Goal: Task Accomplishment & Management: Use online tool/utility

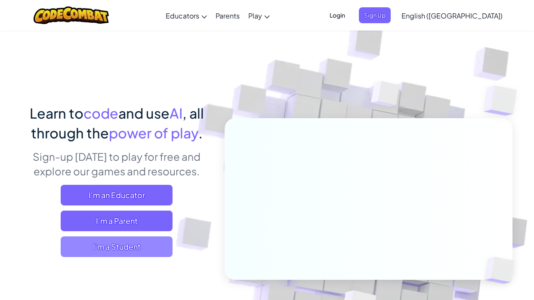
click at [77, 243] on span "I'm a Student" at bounding box center [117, 247] width 112 height 21
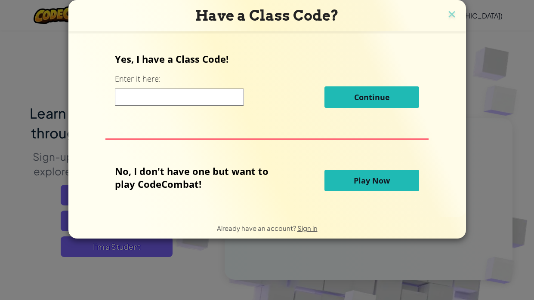
click at [345, 180] on button "Play Now" at bounding box center [371, 181] width 95 height 22
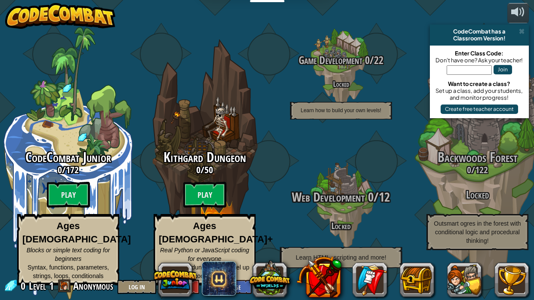
click at [346, 225] on h4 "Locked" at bounding box center [340, 226] width 163 height 10
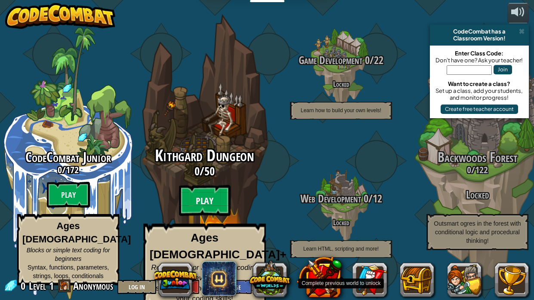
click at [188, 191] on btn "Play" at bounding box center [205, 200] width 52 height 31
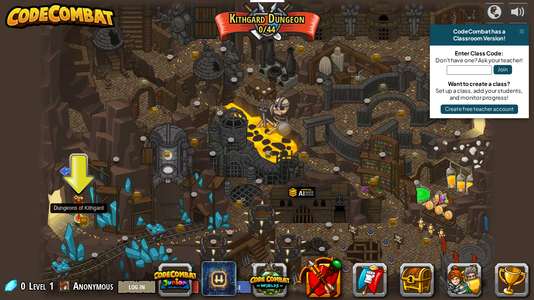
click at [74, 208] on img at bounding box center [78, 207] width 11 height 25
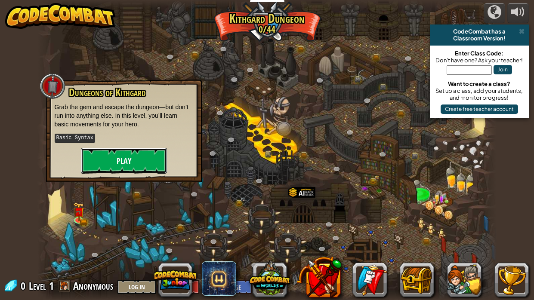
click at [89, 162] on button "Play" at bounding box center [124, 161] width 86 height 26
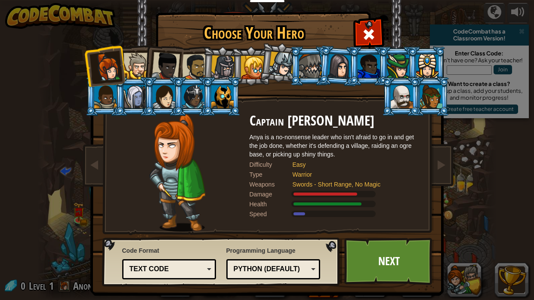
click at [131, 68] on div at bounding box center [136, 66] width 26 height 26
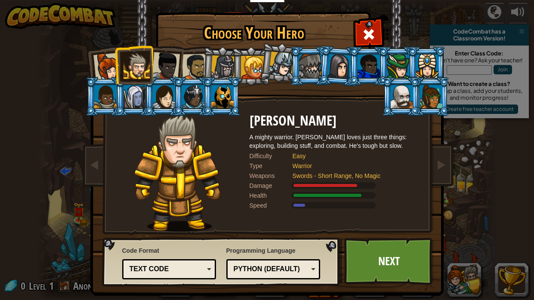
click at [168, 65] on div at bounding box center [165, 66] width 28 height 28
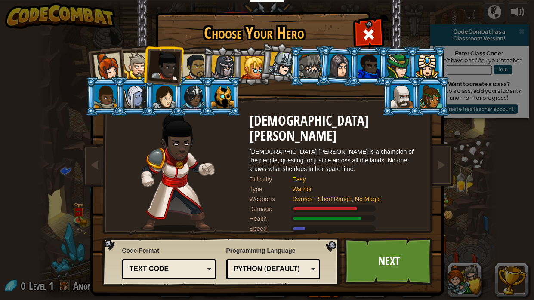
click at [292, 72] on li at bounding box center [309, 65] width 39 height 39
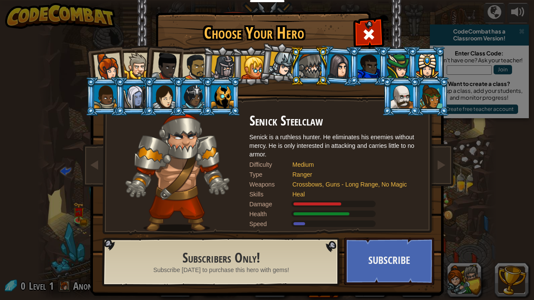
click at [282, 70] on div at bounding box center [280, 64] width 25 height 25
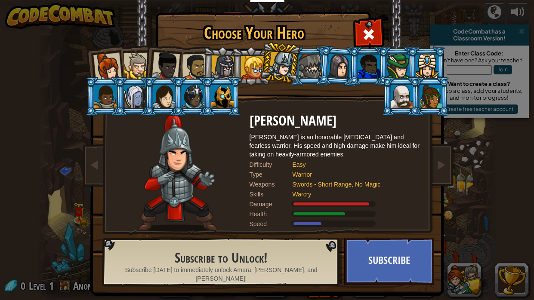
click at [252, 71] on div at bounding box center [252, 67] width 23 height 23
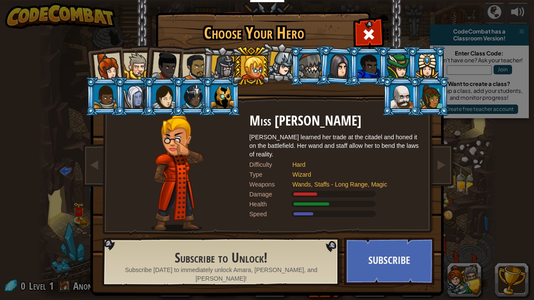
click at [101, 70] on div at bounding box center [107, 67] width 28 height 28
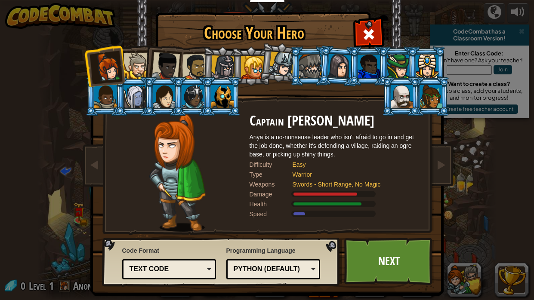
click at [127, 68] on div at bounding box center [136, 66] width 26 height 26
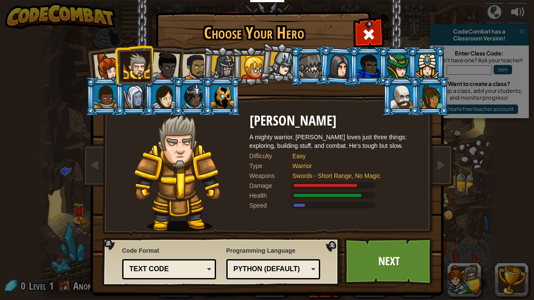
click at [162, 74] on div at bounding box center [165, 66] width 28 height 28
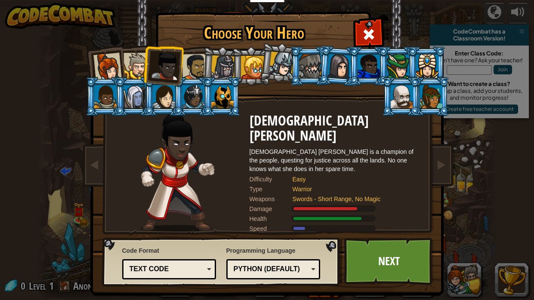
click at [193, 75] on div at bounding box center [195, 67] width 27 height 27
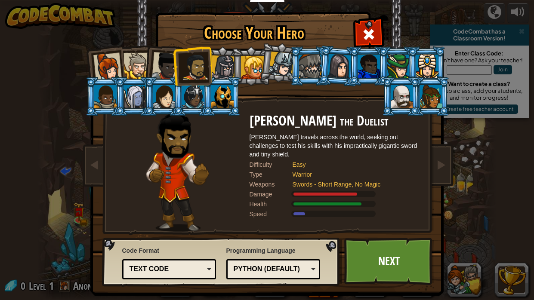
click at [223, 70] on div at bounding box center [223, 68] width 25 height 25
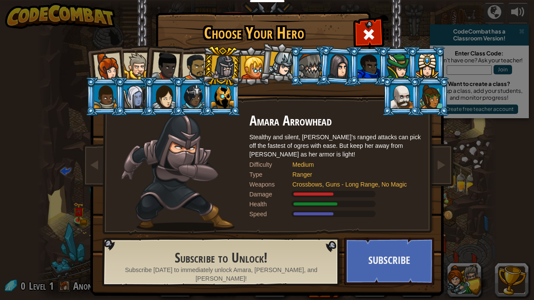
click at [253, 67] on div at bounding box center [252, 67] width 23 height 23
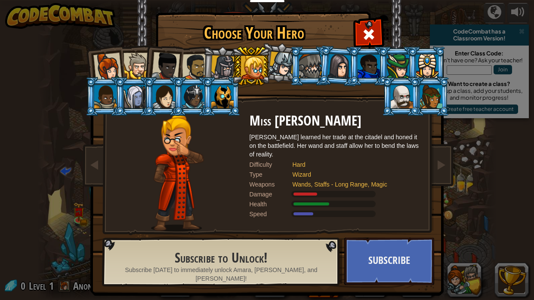
click at [278, 66] on div at bounding box center [280, 64] width 25 height 25
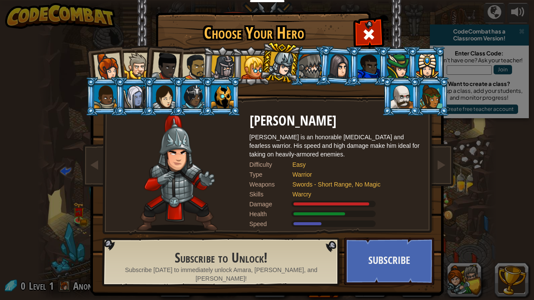
click at [311, 61] on div at bounding box center [310, 66] width 22 height 23
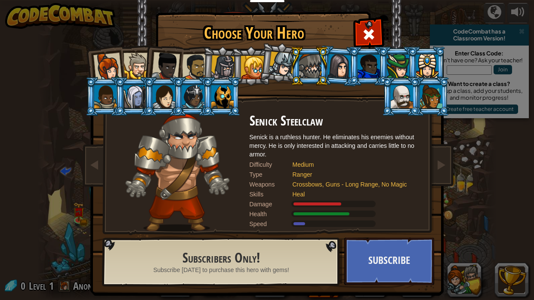
click at [331, 58] on div at bounding box center [339, 66] width 24 height 25
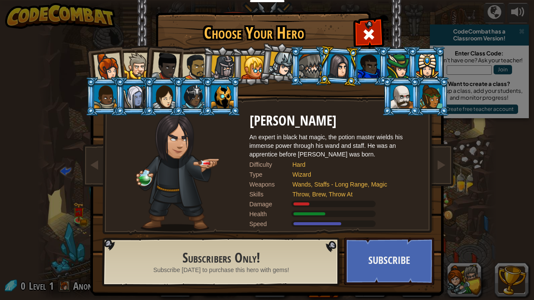
click at [360, 55] on div at bounding box center [369, 66] width 22 height 23
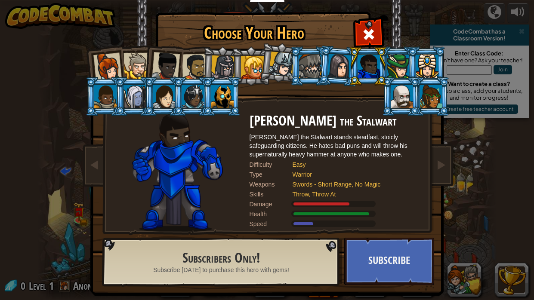
click at [386, 57] on li at bounding box center [367, 65] width 39 height 39
click at [399, 56] on div at bounding box center [398, 66] width 22 height 23
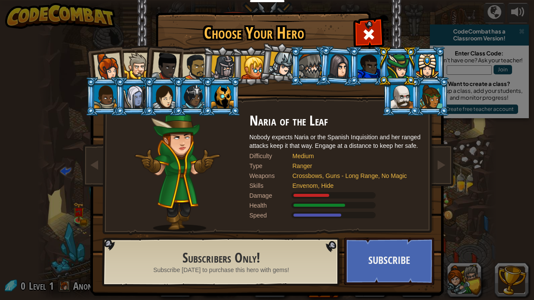
click at [434, 56] on div at bounding box center [427, 66] width 22 height 23
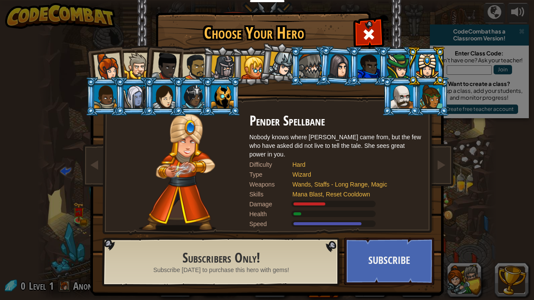
click at [398, 94] on div at bounding box center [402, 96] width 22 height 23
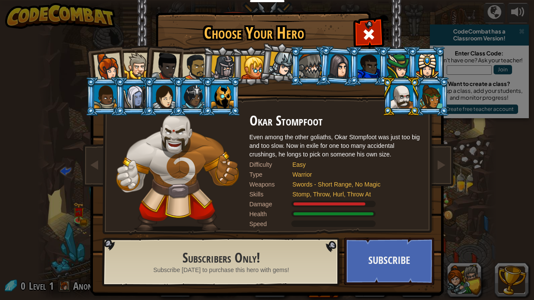
click at [426, 98] on div at bounding box center [431, 96] width 22 height 23
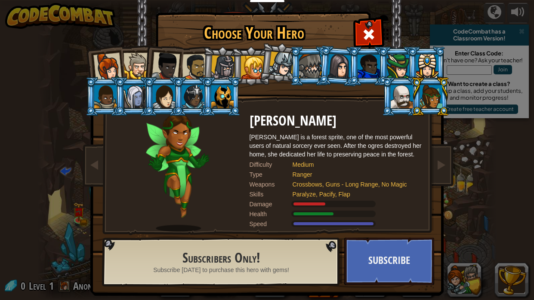
click at [221, 101] on div at bounding box center [222, 96] width 22 height 23
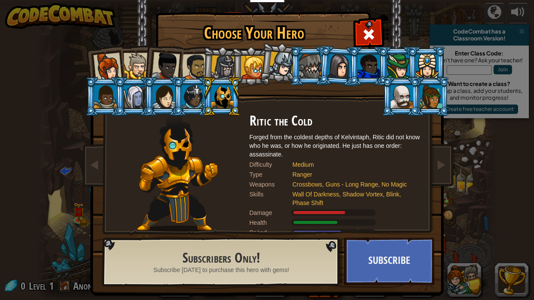
click at [180, 98] on li at bounding box center [192, 96] width 39 height 39
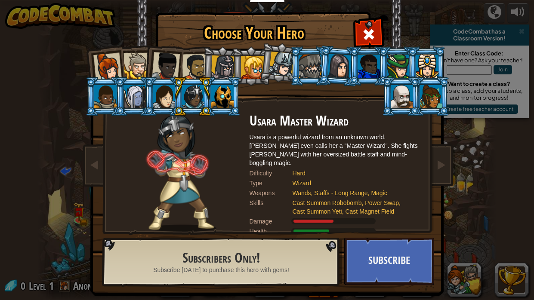
click at [207, 95] on li at bounding box center [192, 96] width 39 height 39
click at [234, 94] on li at bounding box center [221, 96] width 39 height 39
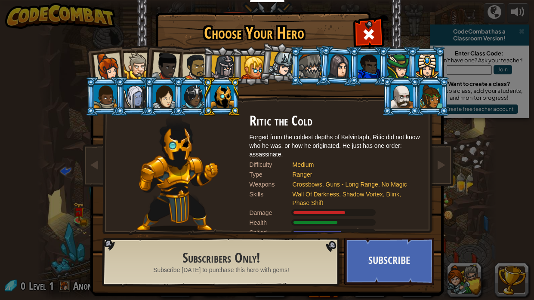
scroll to position [2, 0]
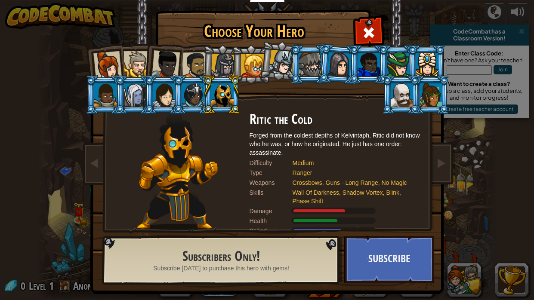
click at [298, 59] on li at bounding box center [309, 64] width 39 height 39
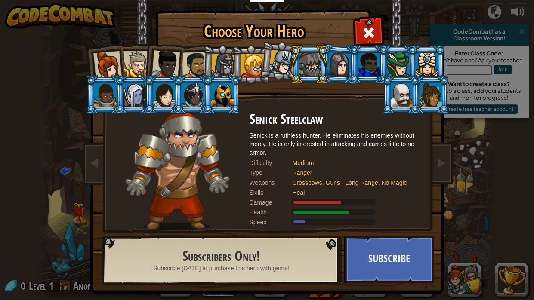
click at [231, 88] on div at bounding box center [222, 94] width 22 height 23
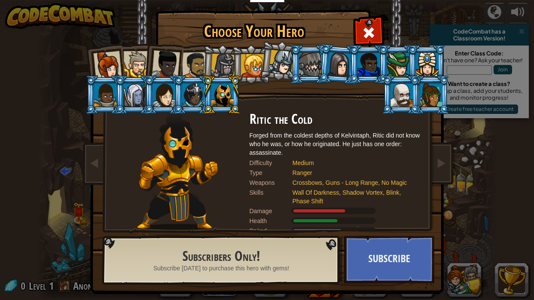
click at [193, 96] on div at bounding box center [193, 94] width 22 height 23
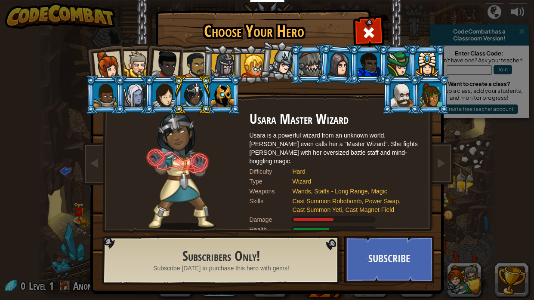
click at [159, 97] on div at bounding box center [164, 94] width 22 height 23
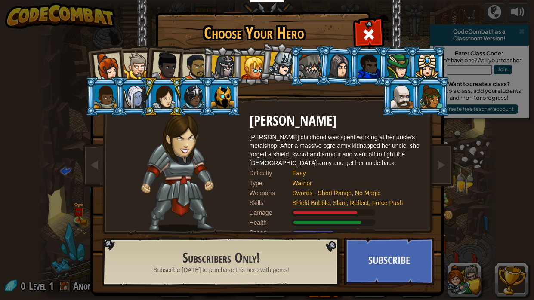
scroll to position [7, 0]
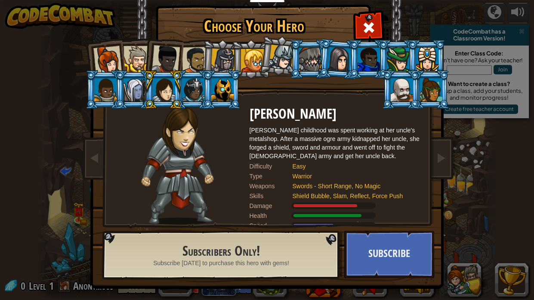
click at [139, 94] on div at bounding box center [134, 89] width 22 height 23
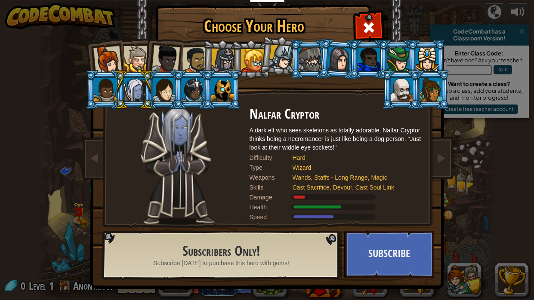
click at [98, 91] on div at bounding box center [105, 89] width 22 height 23
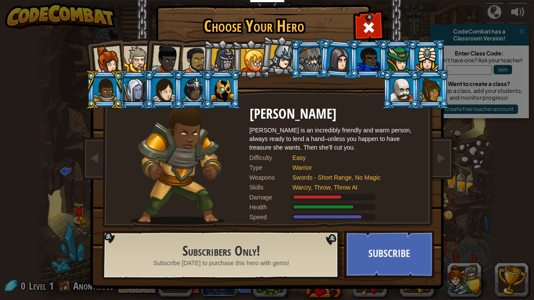
click at [128, 63] on div at bounding box center [136, 59] width 26 height 26
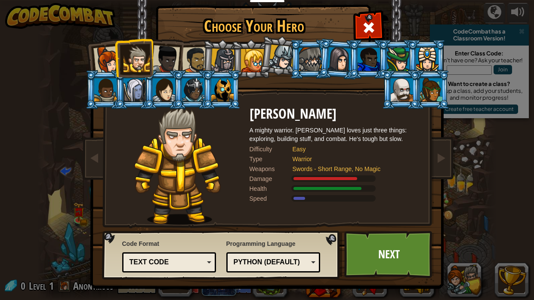
click at [169, 61] on div at bounding box center [165, 59] width 28 height 28
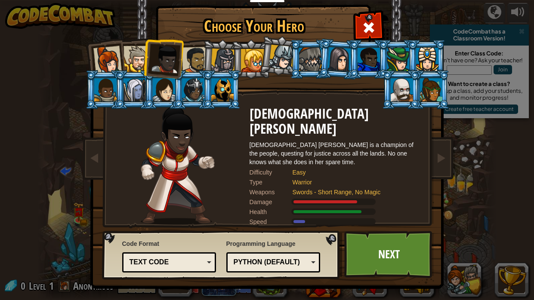
click at [194, 61] on div at bounding box center [195, 60] width 27 height 27
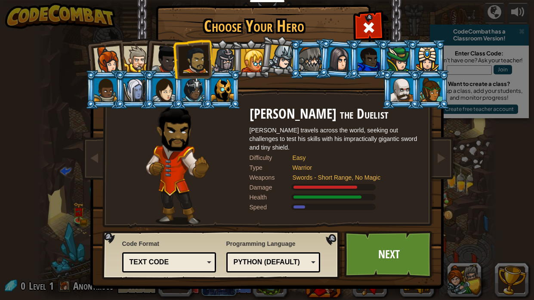
click at [167, 60] on div at bounding box center [165, 59] width 28 height 28
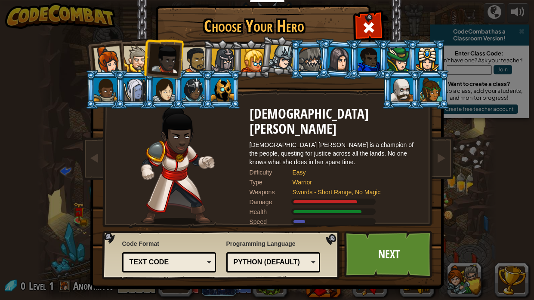
click at [136, 64] on div at bounding box center [136, 59] width 26 height 26
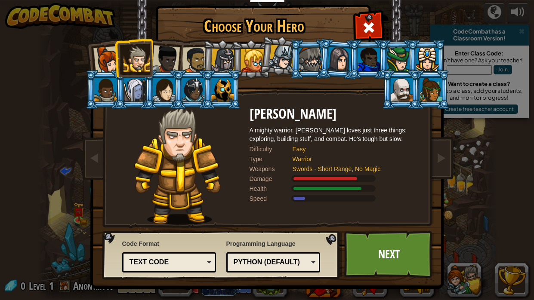
click at [111, 67] on div at bounding box center [107, 60] width 28 height 28
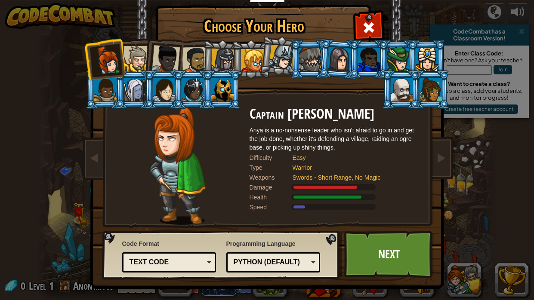
click at [139, 62] on div at bounding box center [136, 59] width 26 height 26
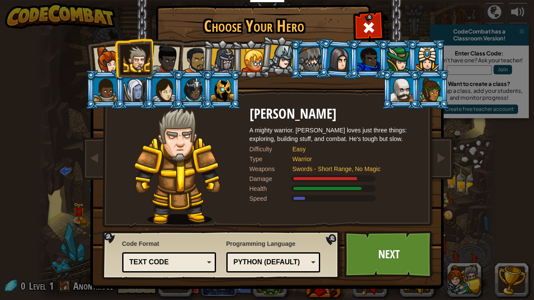
click at [164, 63] on div at bounding box center [165, 59] width 28 height 28
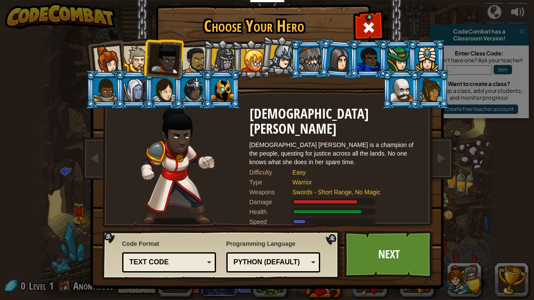
click at [128, 52] on div at bounding box center [136, 59] width 26 height 26
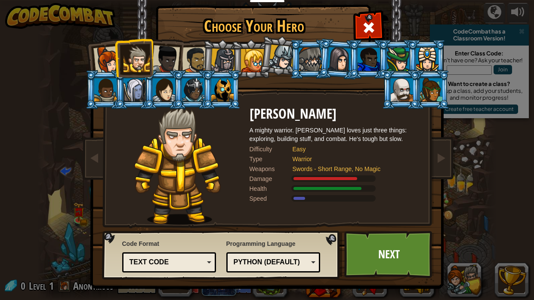
click at [106, 56] on div at bounding box center [107, 60] width 28 height 28
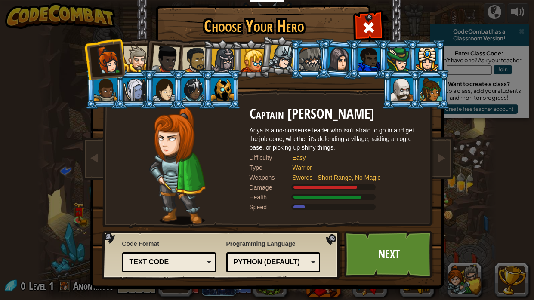
click at [140, 51] on div at bounding box center [136, 59] width 26 height 26
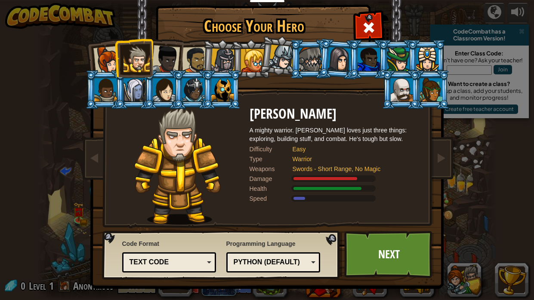
click at [96, 58] on div at bounding box center [107, 60] width 28 height 28
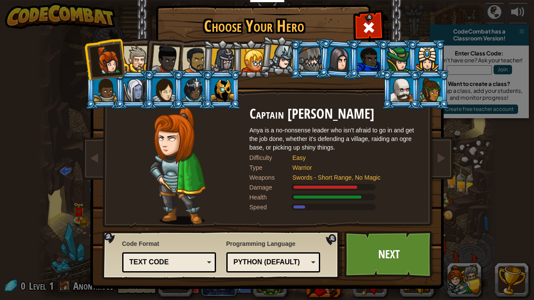
click at [138, 59] on div at bounding box center [136, 59] width 26 height 26
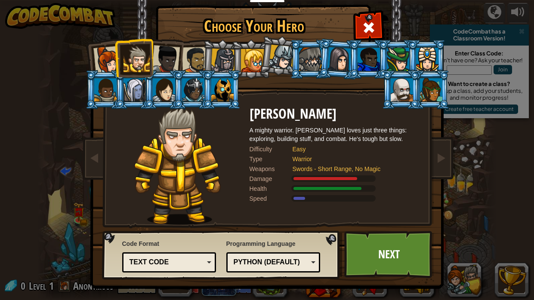
click at [99, 60] on div at bounding box center [107, 60] width 28 height 28
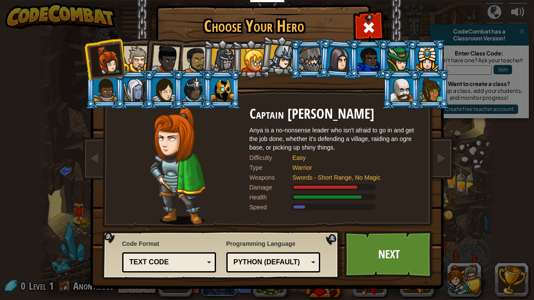
click at [167, 62] on div at bounding box center [165, 59] width 28 height 28
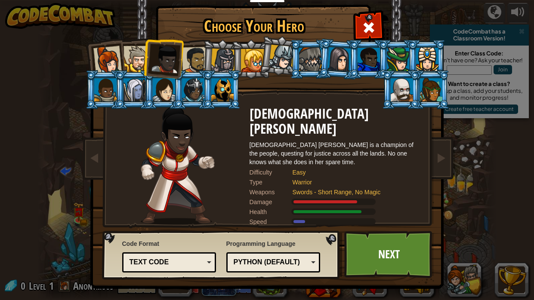
click at [107, 64] on div at bounding box center [107, 60] width 28 height 28
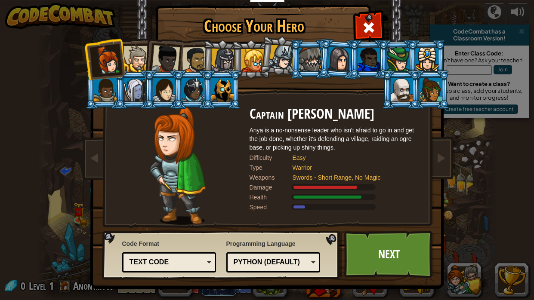
click at [153, 64] on div at bounding box center [165, 59] width 28 height 28
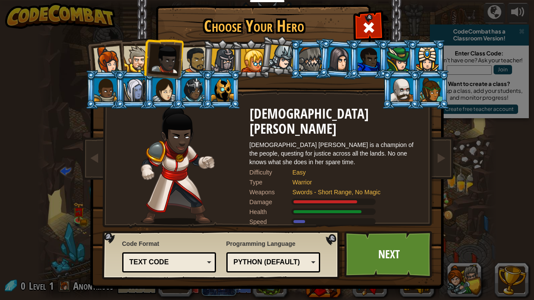
click at [103, 59] on div at bounding box center [107, 60] width 28 height 28
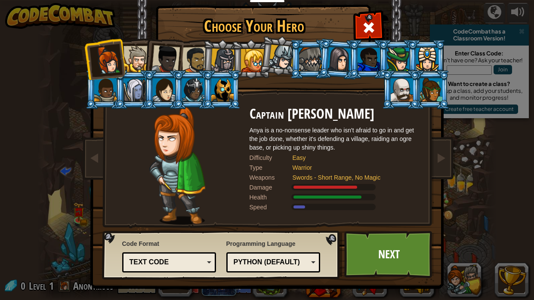
click at [146, 60] on li at bounding box center [163, 58] width 42 height 42
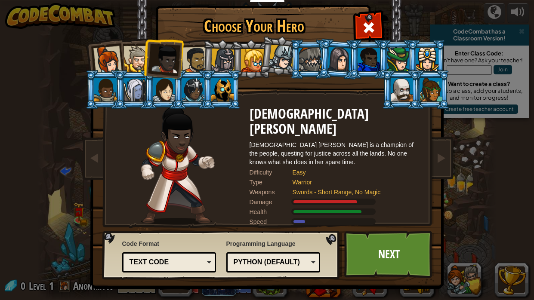
click at [98, 59] on div at bounding box center [107, 60] width 28 height 28
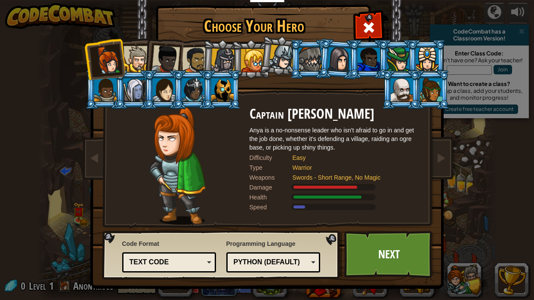
click at [189, 66] on div at bounding box center [195, 60] width 27 height 27
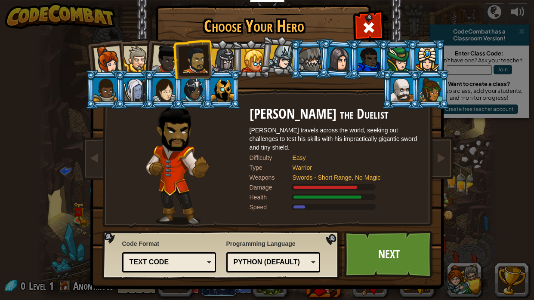
click at [101, 57] on div at bounding box center [107, 60] width 28 height 28
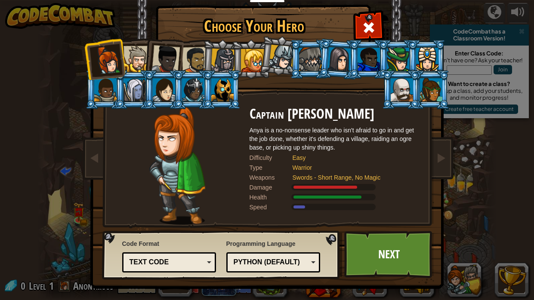
click at [188, 66] on div at bounding box center [195, 60] width 27 height 27
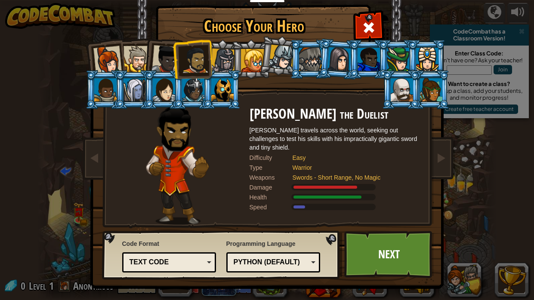
click at [102, 62] on div at bounding box center [107, 60] width 28 height 28
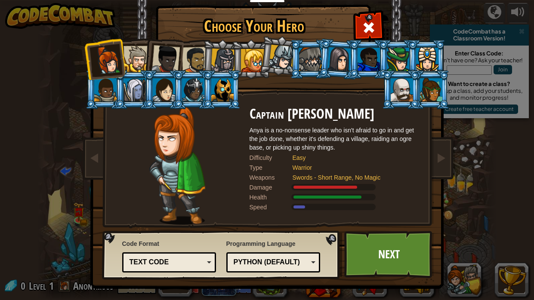
click at [195, 59] on div at bounding box center [195, 60] width 27 height 27
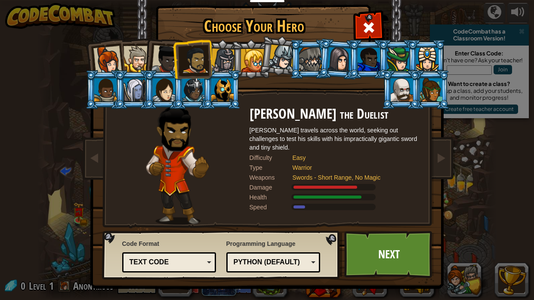
click at [108, 60] on div at bounding box center [107, 60] width 28 height 28
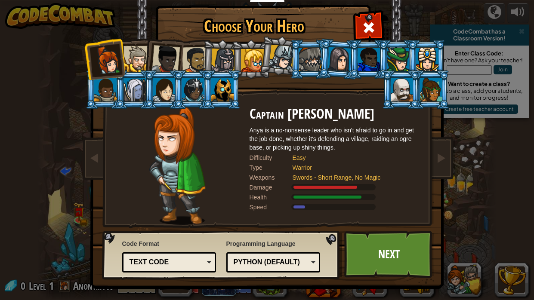
click at [191, 58] on div at bounding box center [195, 60] width 27 height 27
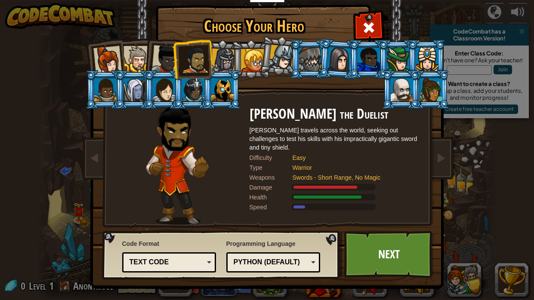
click at [111, 62] on div at bounding box center [107, 60] width 28 height 28
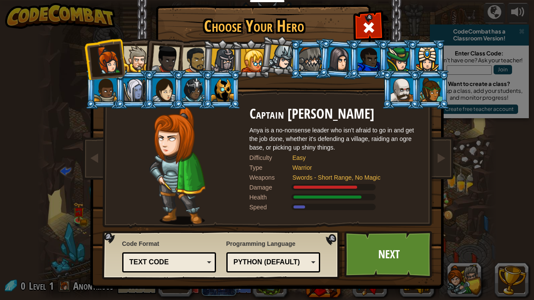
click at [132, 261] on div "Text code" at bounding box center [167, 263] width 74 height 10
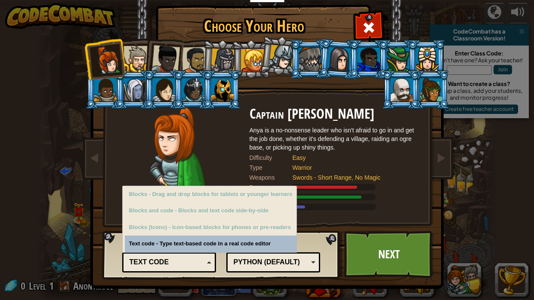
click at [145, 192] on div "Blocks - Drag and drop blocks for tablets or younger learners" at bounding box center [211, 194] width 172 height 17
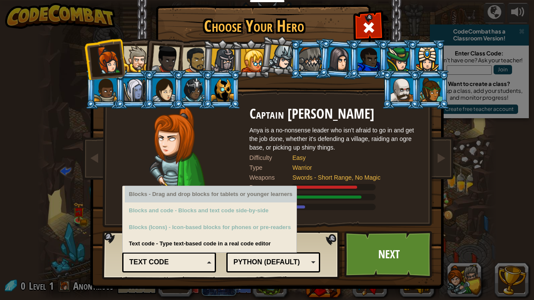
click at [242, 258] on div "Python (Default)" at bounding box center [271, 263] width 74 height 10
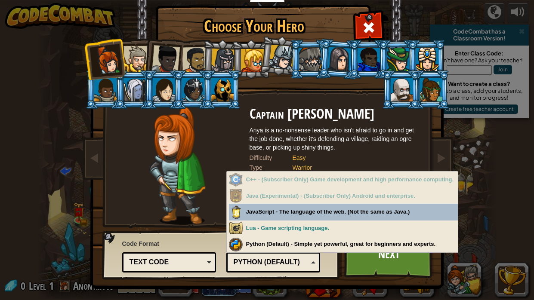
click at [448, 238] on div "Python (Default) - Simple yet powerful, great for beginners and experts." at bounding box center [343, 244] width 229 height 17
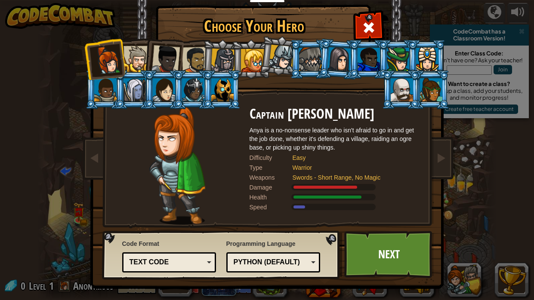
click at [475, 4] on div "Choose Your Hero 0 Captain [PERSON_NAME] is a no-nonsense leader who isn't afra…" at bounding box center [267, 150] width 534 height 300
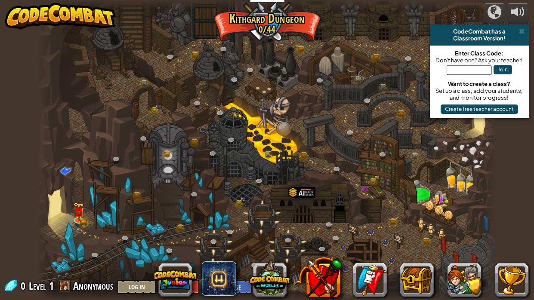
click at [81, 284] on span "Anonymous" at bounding box center [93, 286] width 40 height 14
click at [99, 287] on span "Anonymous" at bounding box center [93, 286] width 40 height 14
click at [78, 214] on img at bounding box center [78, 207] width 11 height 25
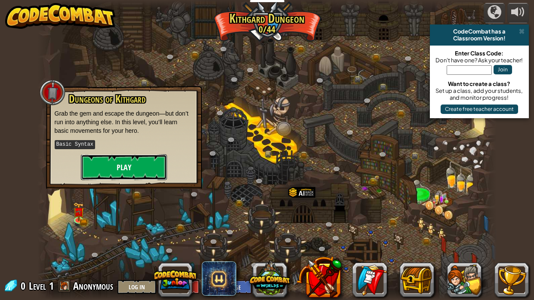
click at [122, 171] on button "Play" at bounding box center [124, 167] width 86 height 26
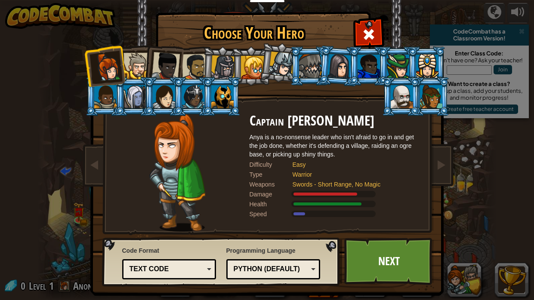
click at [194, 68] on div at bounding box center [195, 67] width 27 height 27
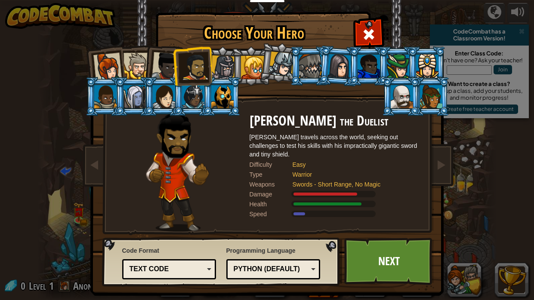
click at [100, 57] on div at bounding box center [107, 67] width 28 height 28
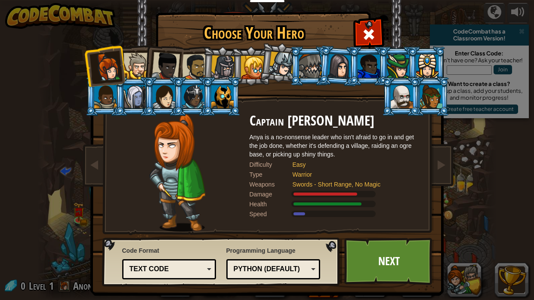
click at [173, 266] on div "Text code" at bounding box center [167, 270] width 74 height 10
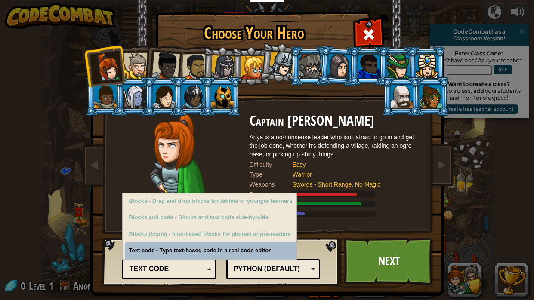
click at [188, 197] on div "Blocks - Drag and drop blocks for tablets or younger learners" at bounding box center [211, 201] width 172 height 17
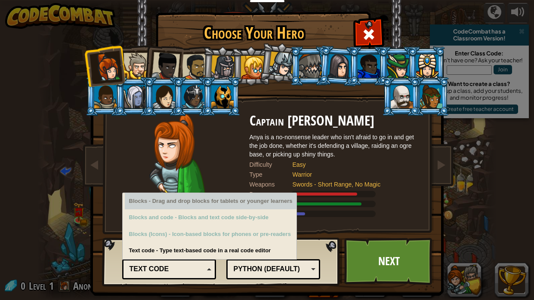
click at [267, 268] on div "Python (Default)" at bounding box center [271, 270] width 74 height 10
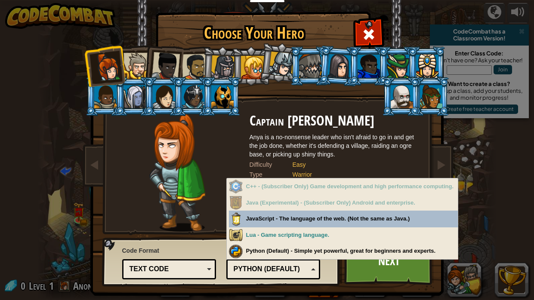
click at [269, 251] on div "Python (Default) - Simple yet powerful, great for beginners and experts." at bounding box center [343, 251] width 229 height 17
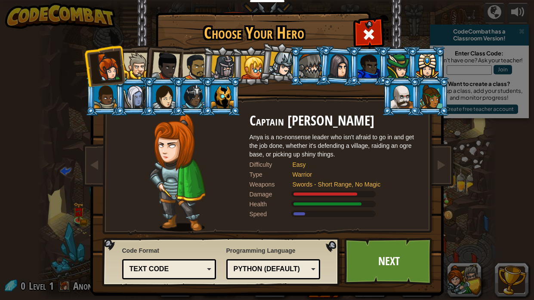
click at [205, 269] on div "Text code" at bounding box center [169, 269] width 83 height 13
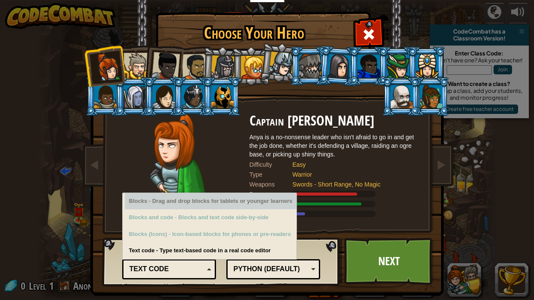
click at [200, 201] on div "Blocks - Drag and drop blocks for tablets or younger learners" at bounding box center [211, 201] width 172 height 17
click at [202, 200] on div "Blocks - Drag and drop blocks for tablets or younger learners" at bounding box center [211, 201] width 172 height 17
click at [202, 198] on div "Blocks - Drag and drop blocks for tablets or younger learners" at bounding box center [211, 201] width 172 height 17
click at [204, 195] on div "Blocks - Drag and drop blocks for tablets or younger learners" at bounding box center [211, 201] width 172 height 17
click at [218, 200] on div "Blocks - Drag and drop blocks for tablets or younger learners" at bounding box center [211, 201] width 172 height 17
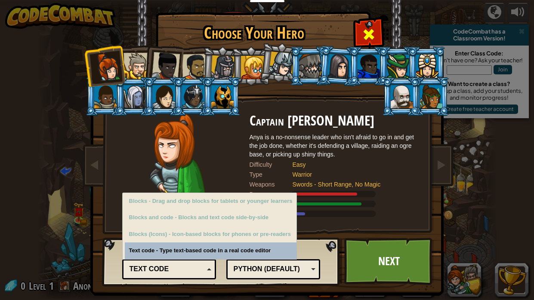
click at [375, 30] on div at bounding box center [368, 33] width 27 height 27
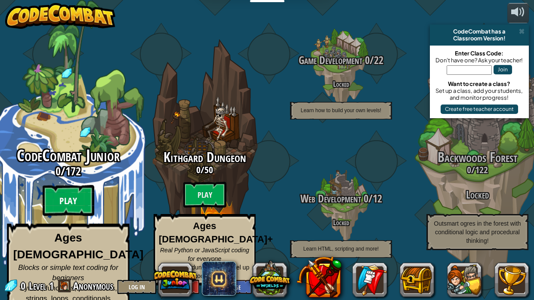
click at [62, 202] on btn "Play" at bounding box center [69, 200] width 52 height 31
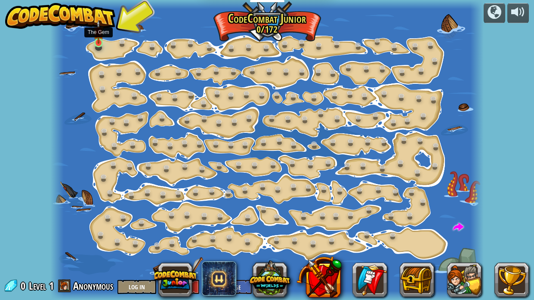
click at [98, 40] on img at bounding box center [98, 32] width 10 height 24
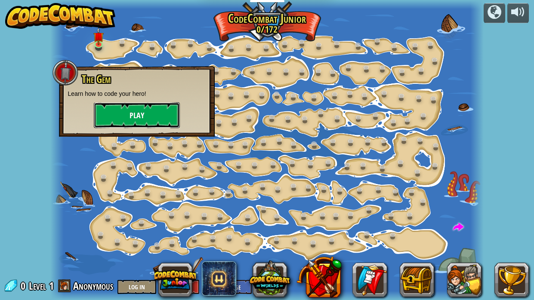
click at [127, 108] on button "Play" at bounding box center [137, 115] width 86 height 26
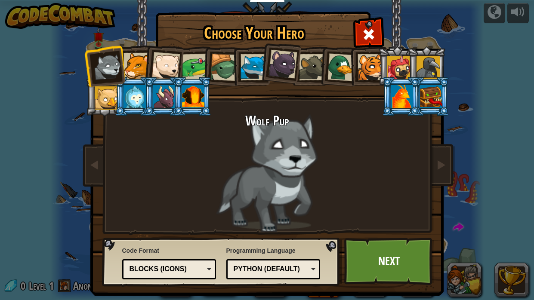
click at [139, 71] on div at bounding box center [136, 66] width 26 height 26
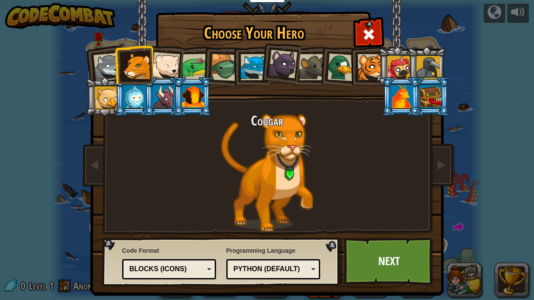
click at [402, 63] on div at bounding box center [398, 67] width 23 height 23
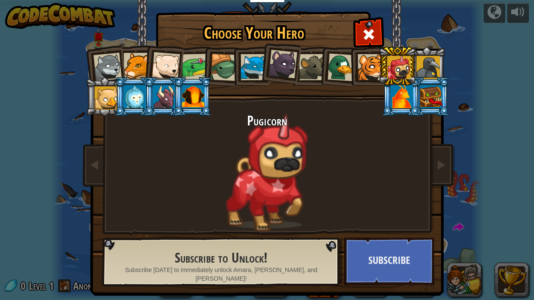
click at [191, 104] on div at bounding box center [193, 96] width 22 height 23
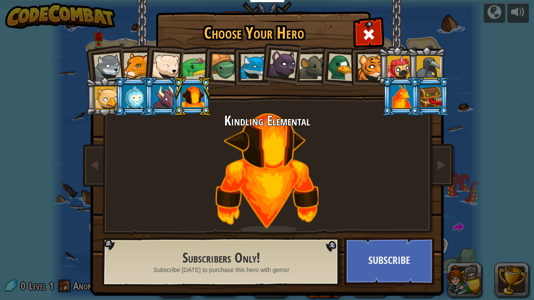
click at [411, 106] on div at bounding box center [402, 96] width 22 height 23
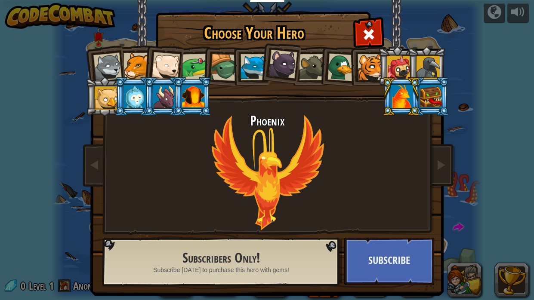
click at [433, 99] on div at bounding box center [431, 96] width 22 height 23
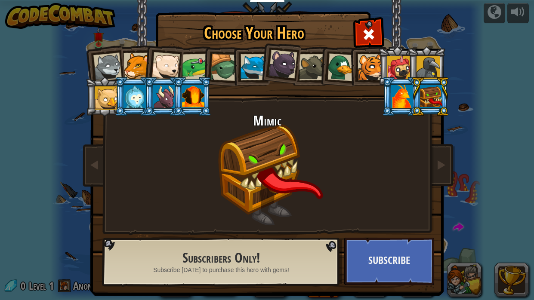
click at [137, 98] on div at bounding box center [134, 96] width 22 height 23
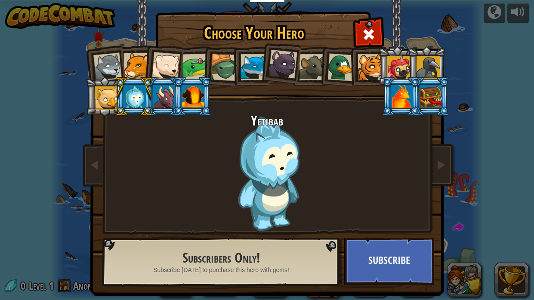
click at [111, 94] on div at bounding box center [106, 97] width 23 height 23
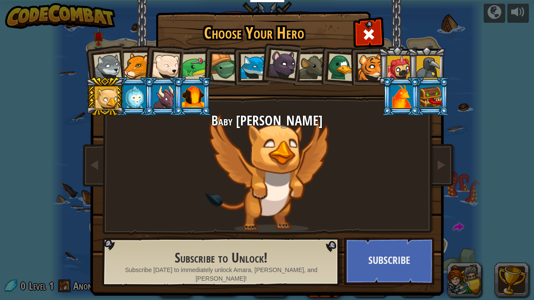
click at [434, 59] on div at bounding box center [427, 67] width 23 height 23
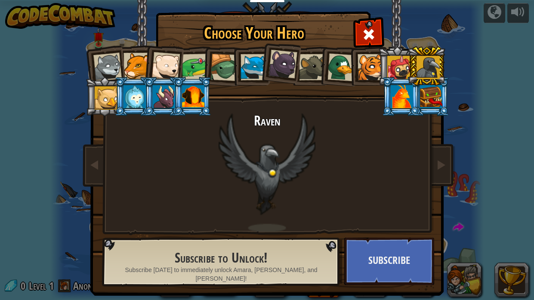
click at [403, 59] on div at bounding box center [398, 67] width 23 height 23
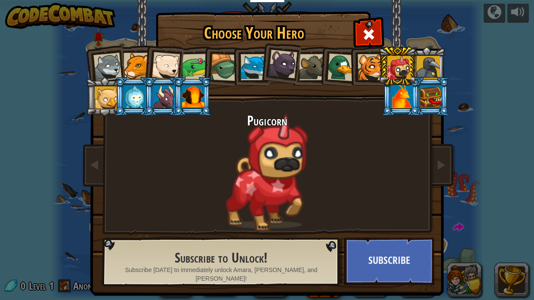
click at [367, 59] on div at bounding box center [371, 67] width 26 height 26
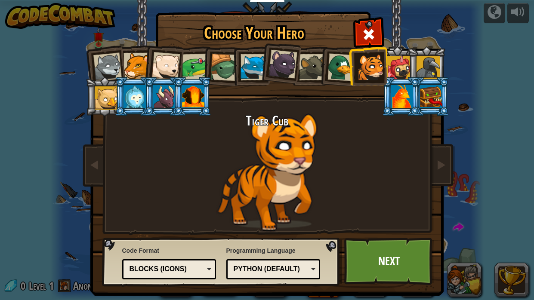
click at [347, 73] on div at bounding box center [341, 67] width 28 height 28
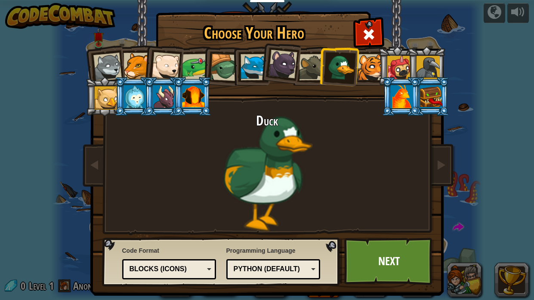
click at [289, 74] on div at bounding box center [282, 64] width 29 height 29
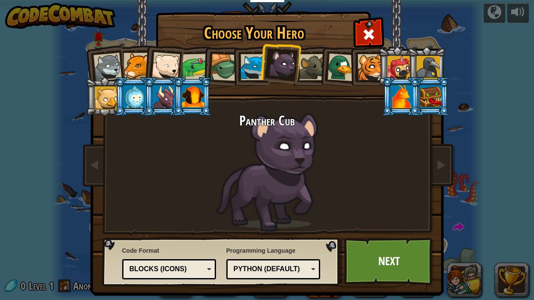
click at [245, 67] on div at bounding box center [254, 67] width 26 height 26
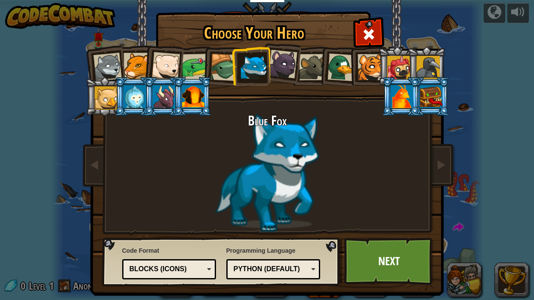
click at [184, 76] on div at bounding box center [195, 67] width 27 height 27
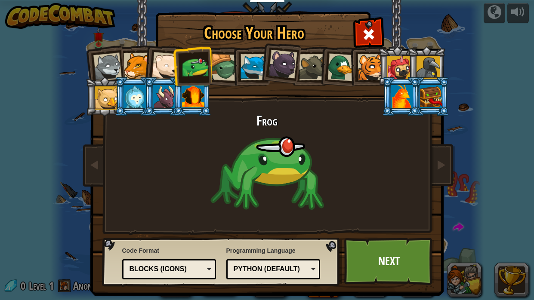
click at [218, 65] on div at bounding box center [224, 68] width 28 height 28
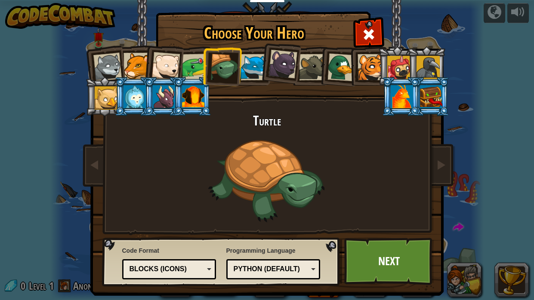
click at [302, 71] on div at bounding box center [312, 67] width 26 height 26
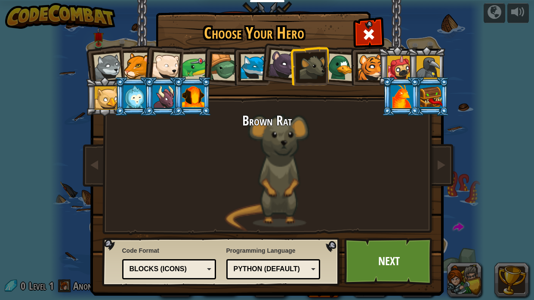
click at [334, 72] on div at bounding box center [341, 67] width 28 height 28
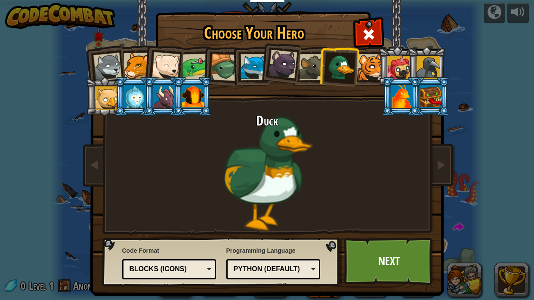
click at [186, 65] on div at bounding box center [195, 67] width 27 height 27
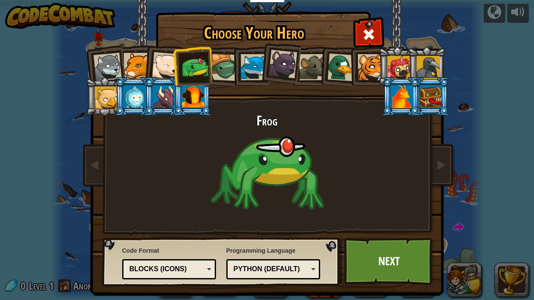
scroll to position [8, 0]
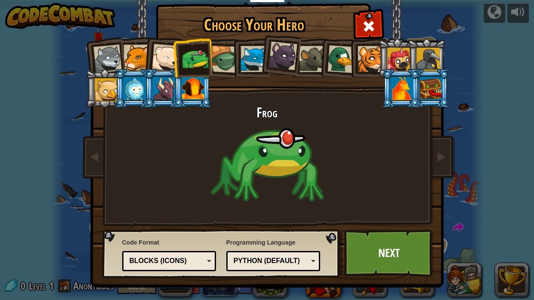
click at [158, 59] on div at bounding box center [165, 58] width 28 height 28
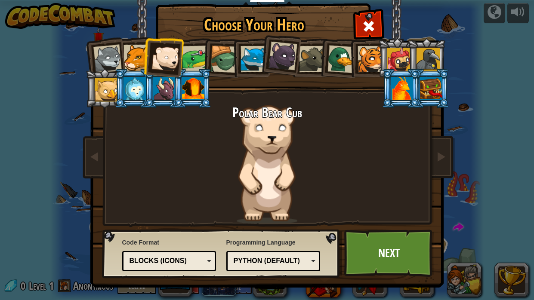
click at [191, 58] on div at bounding box center [195, 59] width 27 height 27
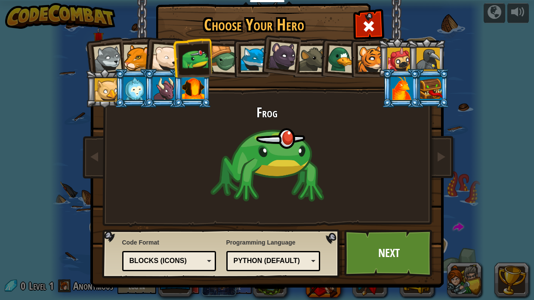
click at [149, 259] on div "Blocks (Icons)" at bounding box center [167, 261] width 74 height 10
click at [267, 267] on div "Python (Default)" at bounding box center [273, 261] width 83 height 13
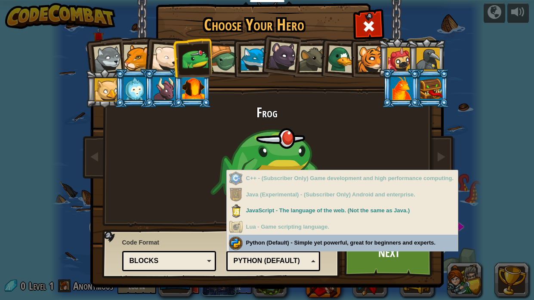
click at [271, 247] on div "Python (Default) - Simple yet powerful, great for beginners and experts." at bounding box center [343, 243] width 229 height 17
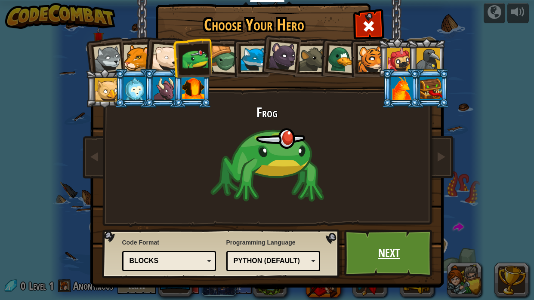
click at [379, 251] on link "Next" at bounding box center [389, 253] width 90 height 47
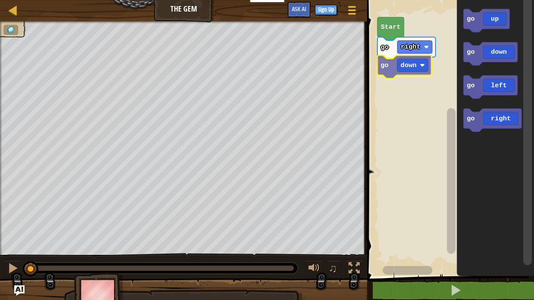
click at [388, 75] on div "go right go down Start go up go down go left go right go down" at bounding box center [449, 136] width 170 height 281
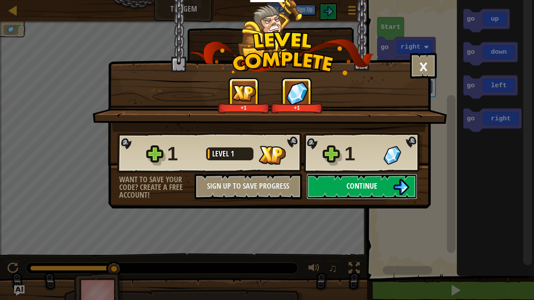
click at [392, 192] on button "Continue" at bounding box center [361, 187] width 111 height 26
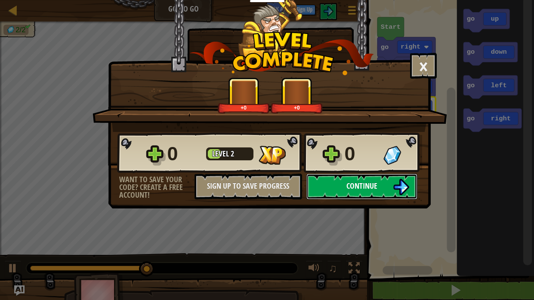
click at [374, 189] on span "Continue" at bounding box center [361, 186] width 31 height 11
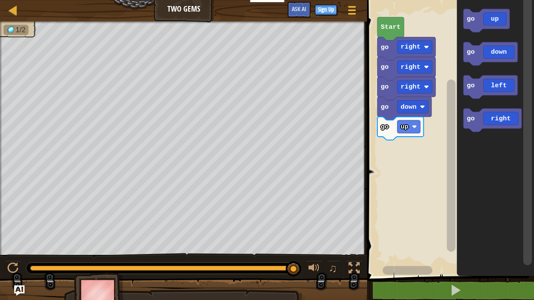
click at [410, 146] on div "go right go down go up go right go right Start go up go down go left go right" at bounding box center [449, 136] width 170 height 281
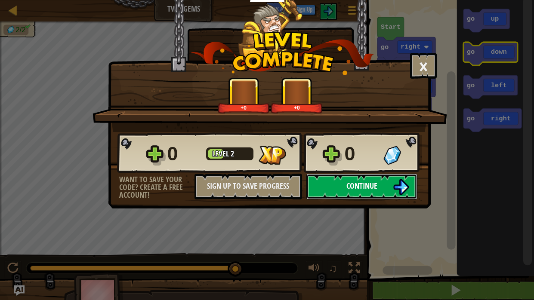
click at [398, 185] on img at bounding box center [401, 187] width 16 height 16
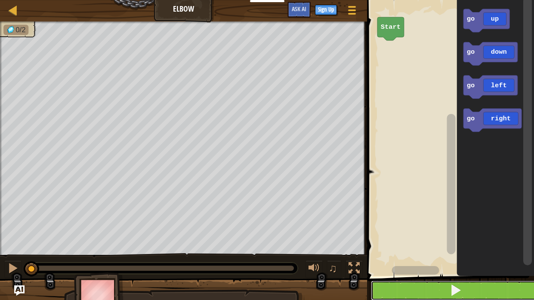
click at [454, 294] on span at bounding box center [456, 290] width 12 height 12
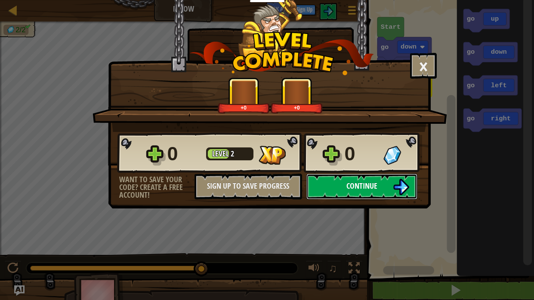
click at [404, 196] on button "Continue" at bounding box center [361, 187] width 111 height 26
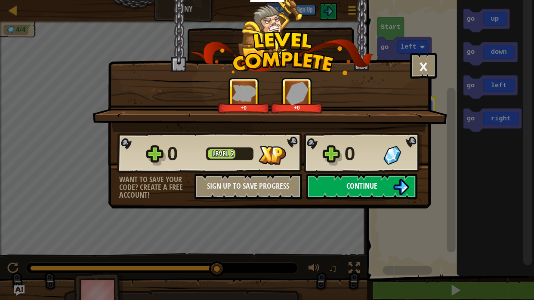
click at [388, 182] on button "Continue" at bounding box center [361, 187] width 111 height 26
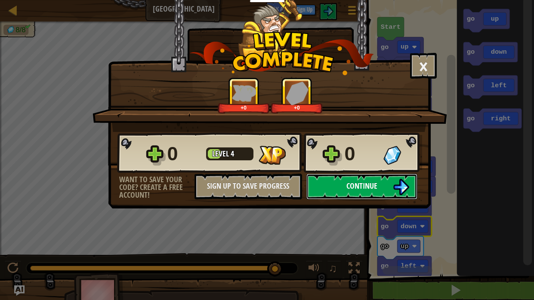
click at [381, 190] on button "Continue" at bounding box center [361, 187] width 111 height 26
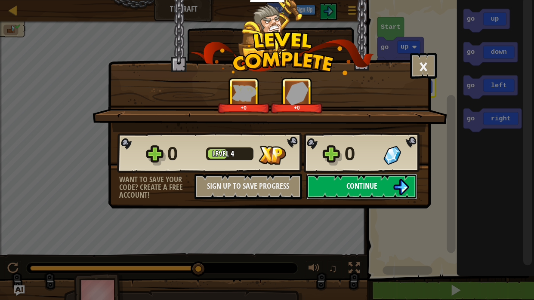
click at [408, 183] on img at bounding box center [401, 187] width 16 height 16
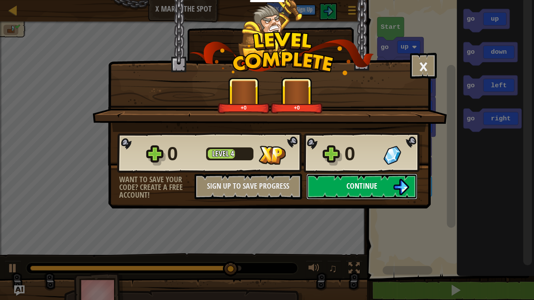
click at [413, 191] on button "Continue" at bounding box center [361, 187] width 111 height 26
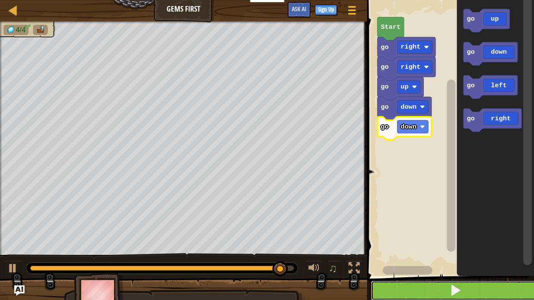
click at [510, 292] on button at bounding box center [456, 291] width 170 height 20
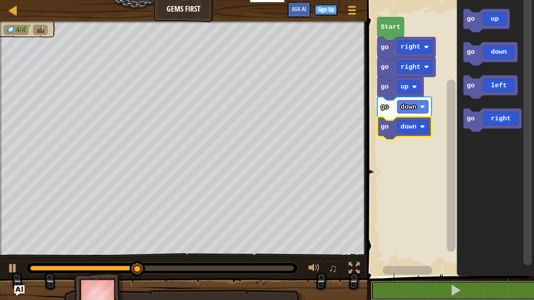
click at [255, 269] on div at bounding box center [162, 268] width 264 height 5
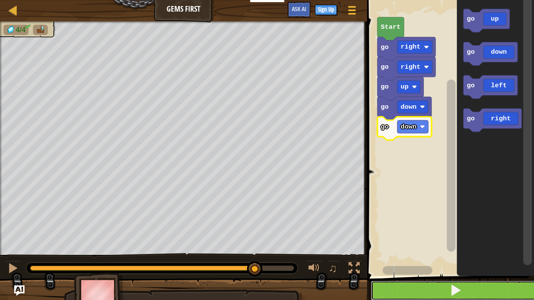
click at [502, 290] on button at bounding box center [456, 291] width 170 height 20
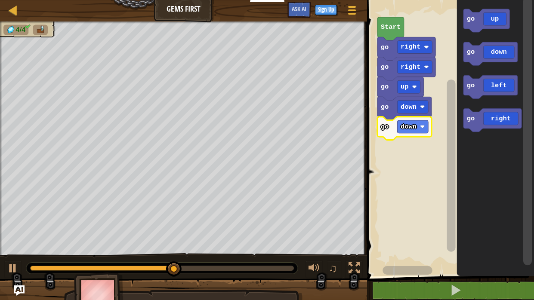
click at [89, 287] on img at bounding box center [99, 297] width 50 height 48
click at [12, 289] on div at bounding box center [183, 299] width 367 height 43
click at [18, 292] on img "Ask AI" at bounding box center [19, 290] width 11 height 11
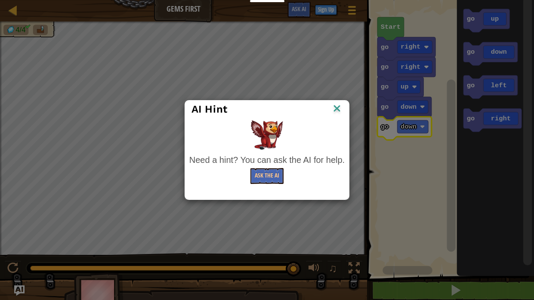
click at [21, 290] on div "AI Hint Need a hint? You can ask the AI for help. Ask the AI" at bounding box center [267, 150] width 534 height 300
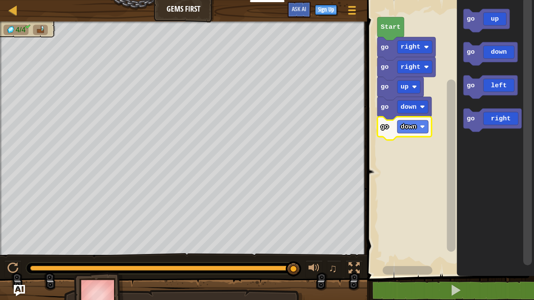
click at [21, 290] on img "Ask AI" at bounding box center [19, 290] width 11 height 11
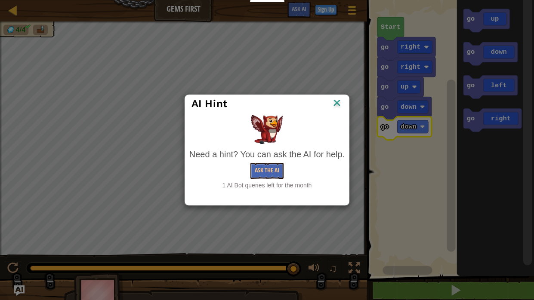
click at [336, 104] on img at bounding box center [336, 103] width 11 height 13
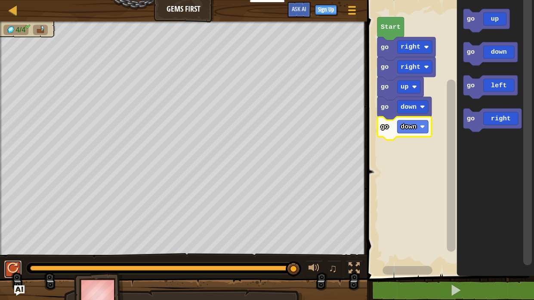
click at [14, 264] on div at bounding box center [12, 268] width 11 height 11
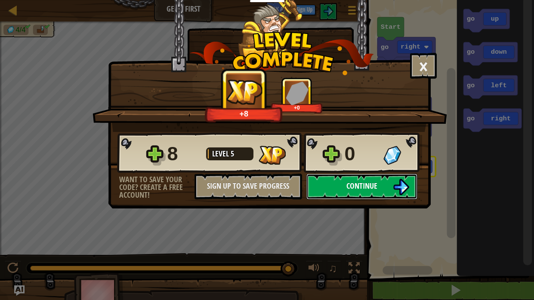
click at [404, 191] on img at bounding box center [401, 187] width 16 height 16
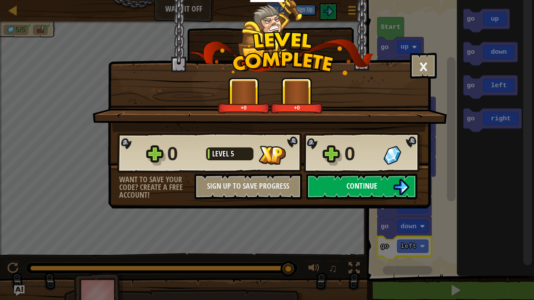
click at [398, 188] on img at bounding box center [401, 187] width 16 height 16
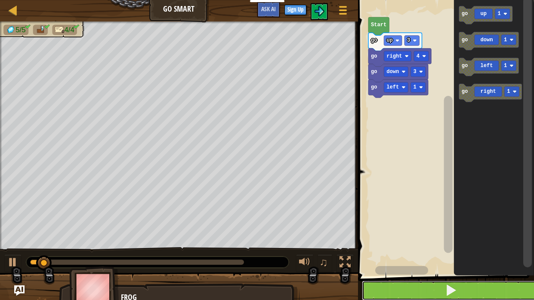
click at [488, 295] on button at bounding box center [451, 291] width 179 height 20
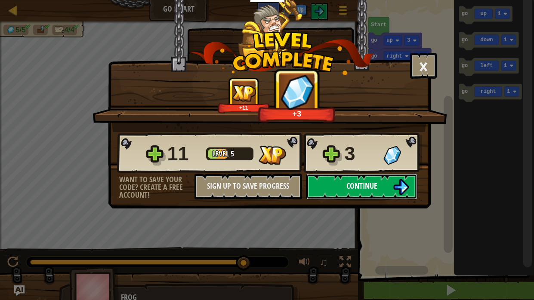
click at [407, 186] on img at bounding box center [401, 187] width 16 height 16
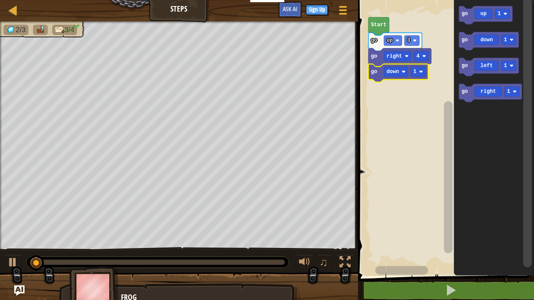
click at [420, 71] on image "Blockly Workspace" at bounding box center [421, 72] width 4 height 4
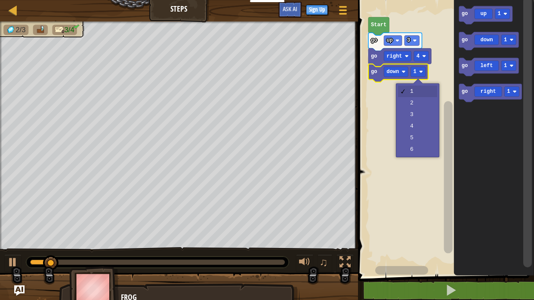
click at [415, 120] on rect "Blockly Workspace" at bounding box center [444, 136] width 179 height 281
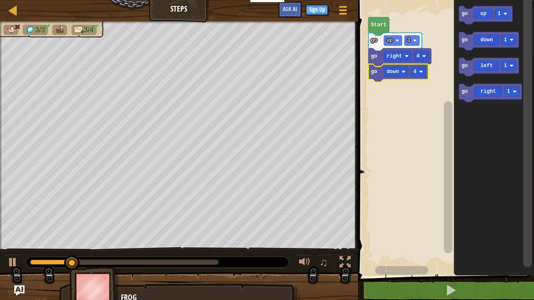
click at [0, 0] on div at bounding box center [0, 0] width 0 height 0
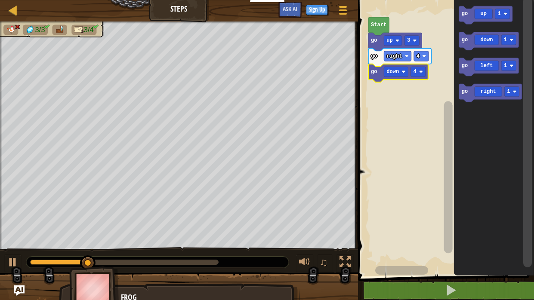
click at [421, 77] on rect "Blockly Workspace" at bounding box center [417, 72] width 15 height 10
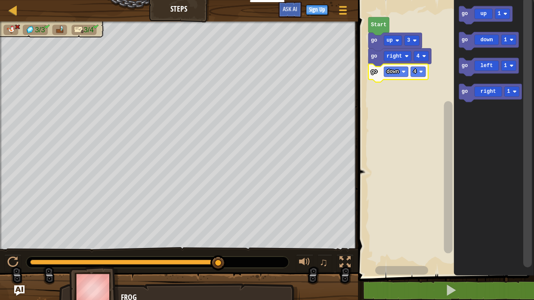
click at [0, 0] on div at bounding box center [0, 0] width 0 height 0
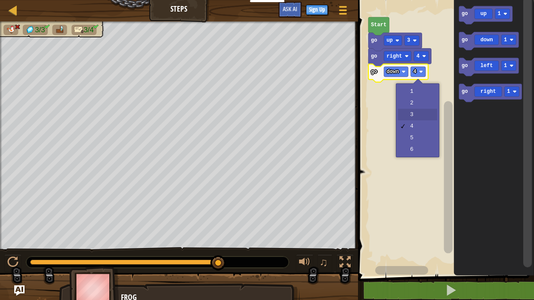
click at [424, 117] on rect "Blockly Workspace" at bounding box center [444, 136] width 179 height 281
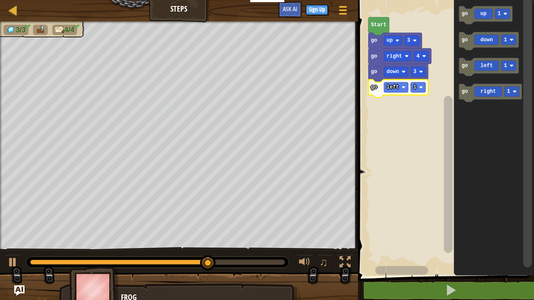
click at [419, 85] on rect "Blockly Workspace" at bounding box center [417, 87] width 15 height 10
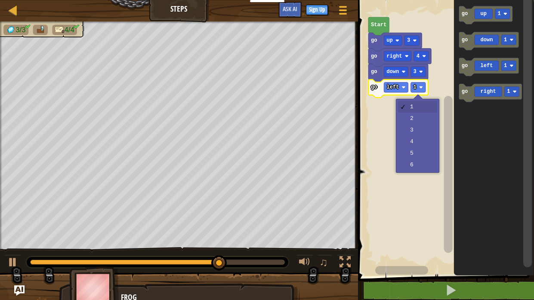
click at [417, 148] on rect "Blockly Workspace" at bounding box center [444, 136] width 179 height 281
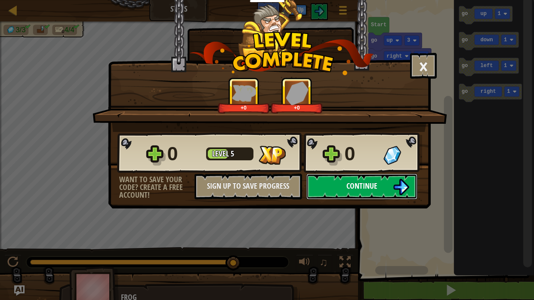
click at [407, 189] on img at bounding box center [401, 187] width 16 height 16
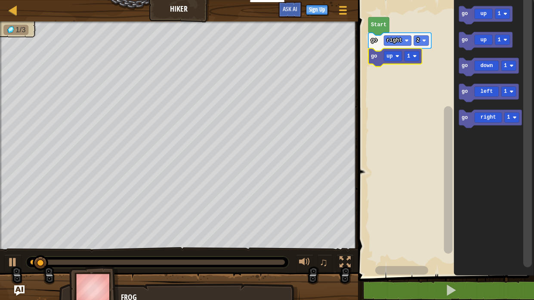
click at [414, 56] on image "Blockly Workspace" at bounding box center [415, 56] width 4 height 4
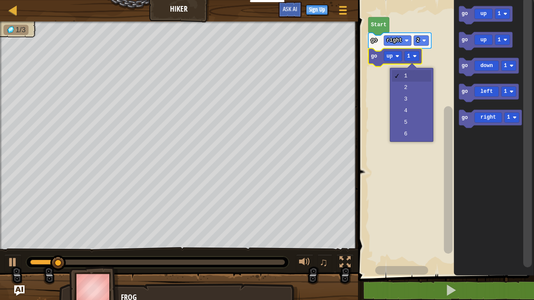
click at [418, 102] on rect "Blockly Workspace" at bounding box center [444, 136] width 179 height 281
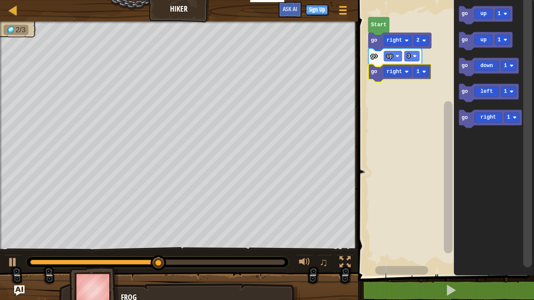
click at [0, 0] on div at bounding box center [0, 0] width 0 height 0
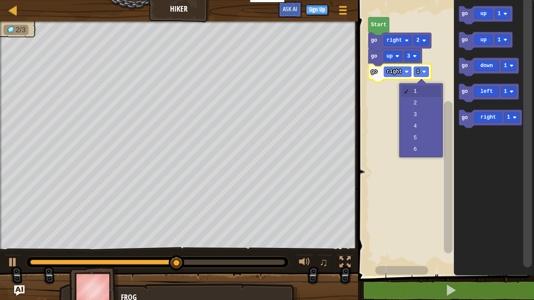
click at [422, 104] on rect "Blockly Workspace" at bounding box center [444, 136] width 179 height 281
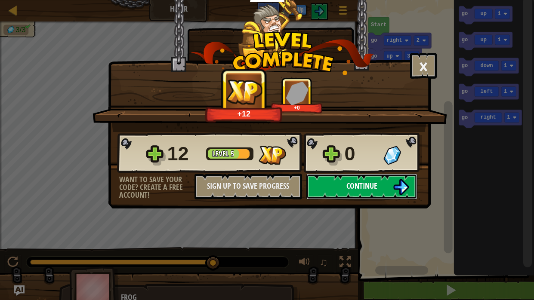
click at [370, 196] on button "Continue" at bounding box center [361, 187] width 111 height 26
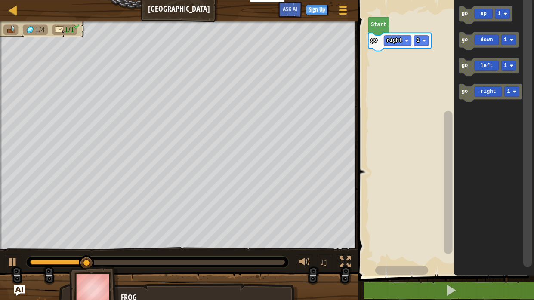
click at [418, 46] on icon "Blockly Workspace" at bounding box center [399, 42] width 63 height 18
click at [423, 41] on image "Blockly Workspace" at bounding box center [424, 41] width 4 height 4
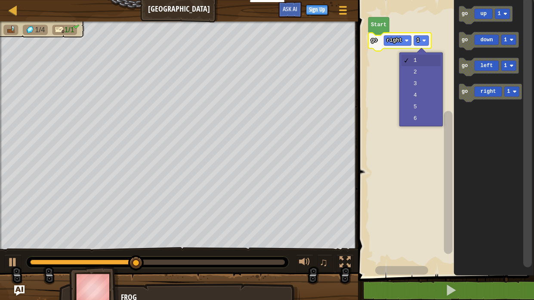
click at [418, 108] on rect "Blockly Workspace" at bounding box center [444, 136] width 179 height 281
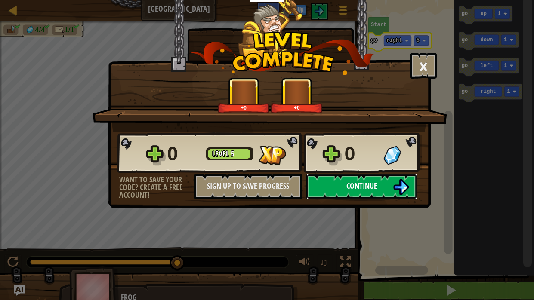
click at [405, 179] on img at bounding box center [401, 187] width 16 height 16
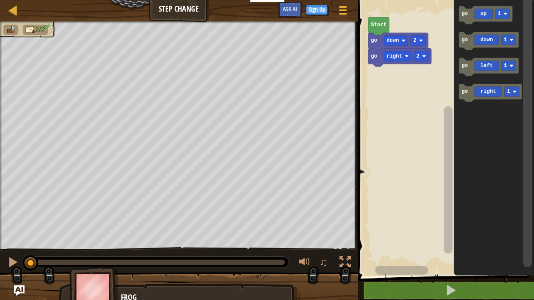
click at [423, 56] on image "Blockly Workspace" at bounding box center [424, 56] width 4 height 4
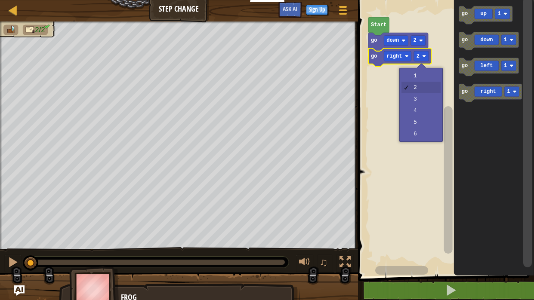
click at [427, 98] on rect "Blockly Workspace" at bounding box center [444, 136] width 179 height 281
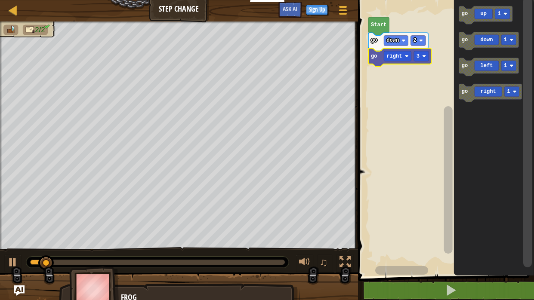
click at [423, 56] on image "Blockly Workspace" at bounding box center [424, 56] width 4 height 4
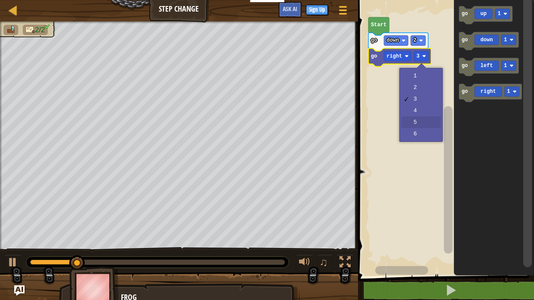
click at [424, 125] on rect "Blockly Workspace" at bounding box center [444, 136] width 179 height 281
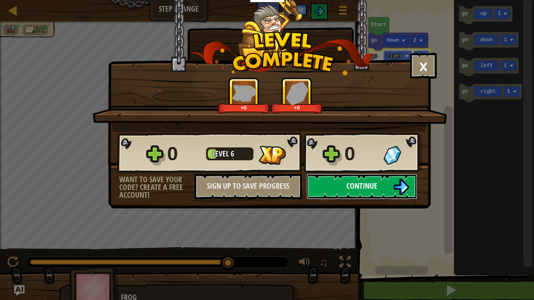
click at [406, 191] on img at bounding box center [401, 187] width 16 height 16
